Goal: Navigation & Orientation: Find specific page/section

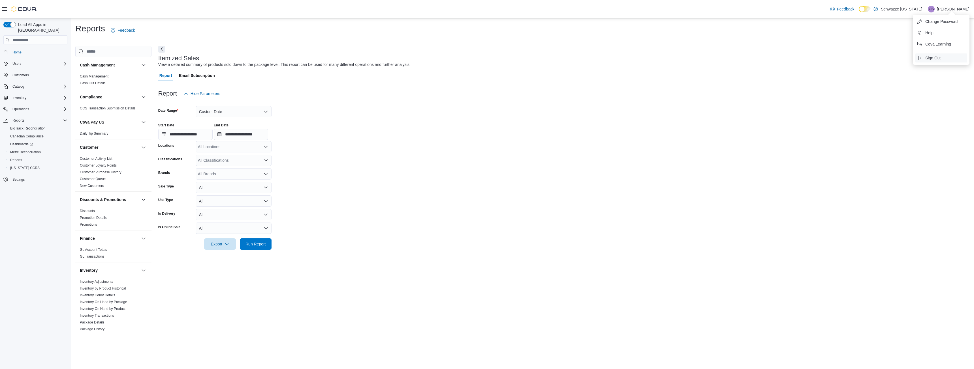
click at [931, 56] on span "Sign Out" at bounding box center [932, 58] width 15 height 6
